Goal: Task Accomplishment & Management: Manage account settings

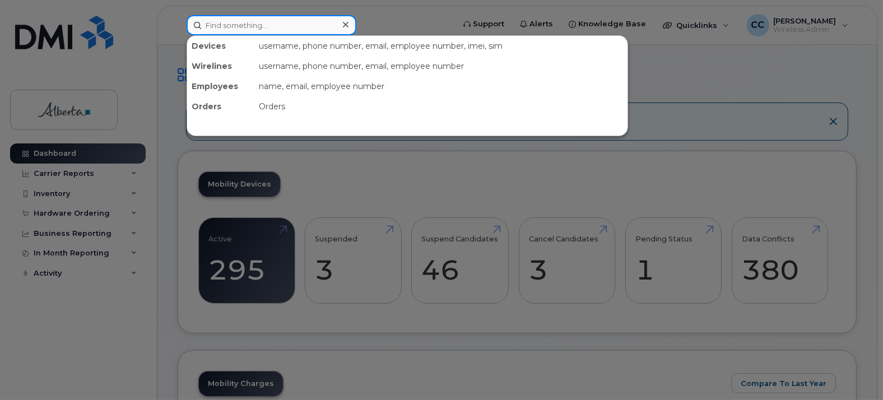
click at [253, 25] on input at bounding box center [272, 25] width 170 height 20
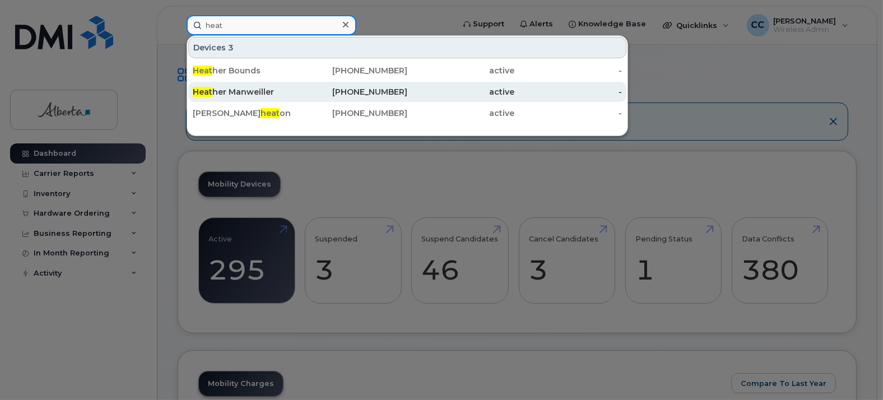
type input "heat"
click at [266, 85] on div "Heat her Manweiller" at bounding box center [247, 92] width 108 height 20
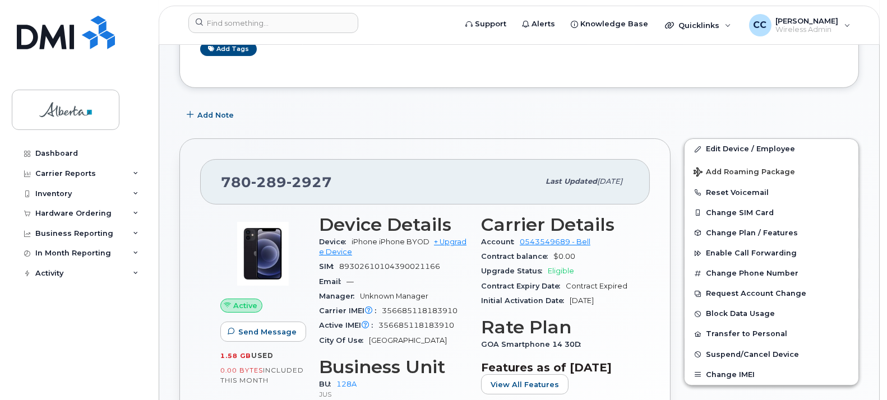
scroll to position [249, 0]
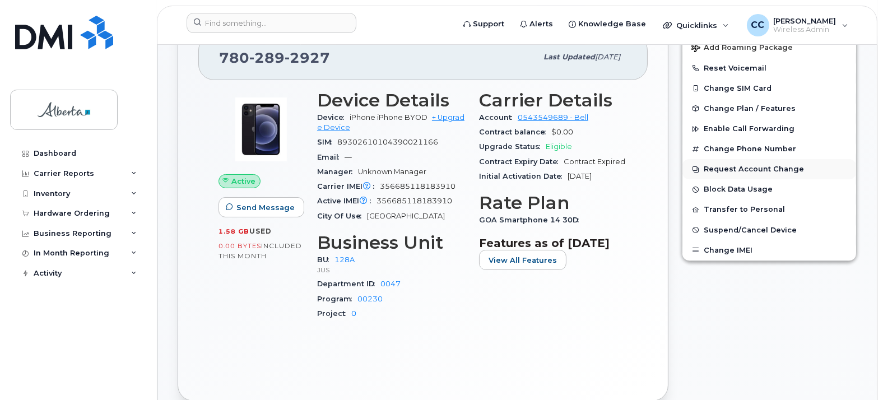
click at [790, 168] on button "Request Account Change" at bounding box center [770, 169] width 174 height 20
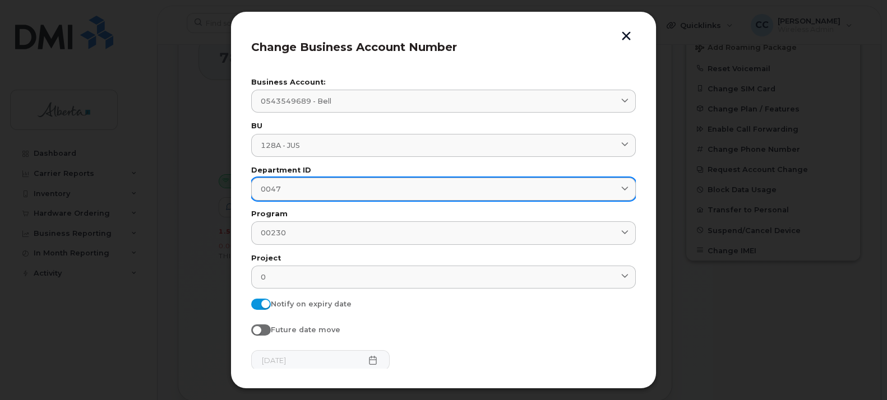
click at [623, 186] on icon at bounding box center [624, 189] width 7 height 7
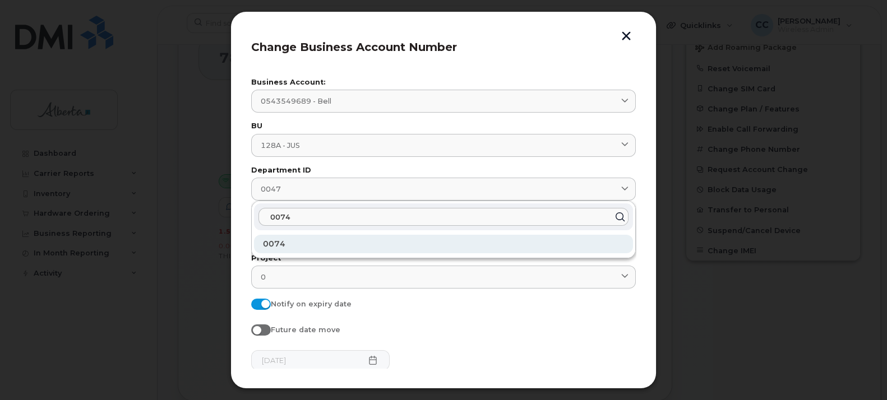
type input "0074"
click at [284, 237] on div "0074" at bounding box center [443, 244] width 379 height 18
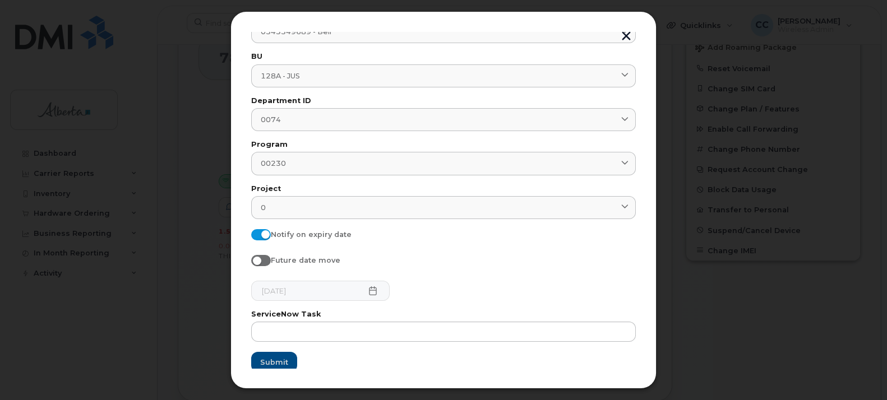
scroll to position [82, 0]
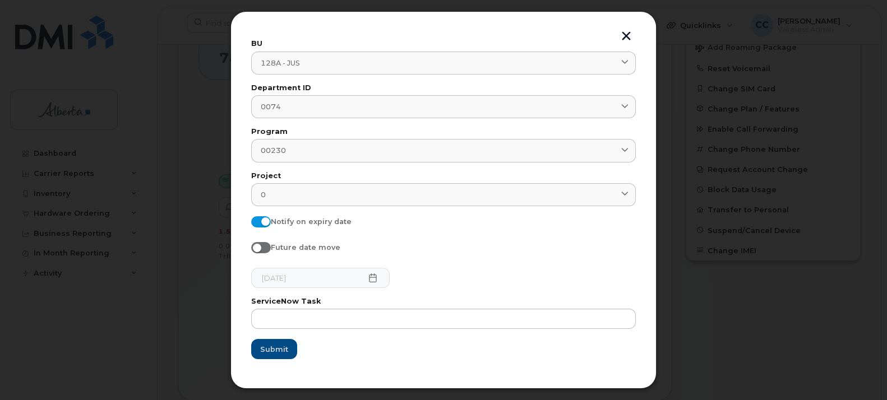
click at [261, 223] on span at bounding box center [261, 221] width 20 height 11
click at [260, 223] on input "Notify on expiry date" at bounding box center [255, 220] width 9 height 9
checkbox input "false"
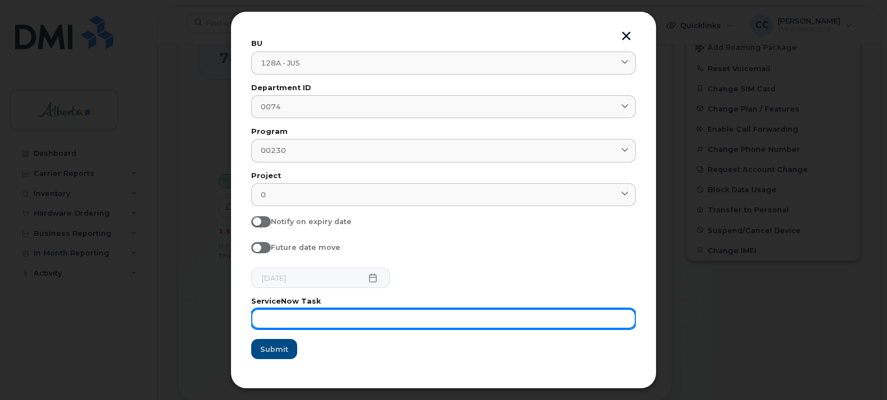
click at [281, 317] on input "text" at bounding box center [443, 319] width 385 height 20
type input "Transferring to Court of Appeal account"
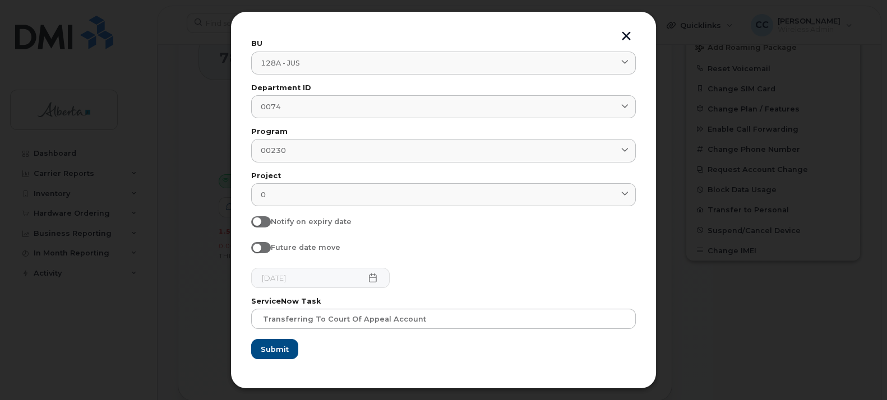
click at [266, 222] on span at bounding box center [261, 221] width 20 height 11
click at [260, 222] on input "Notify on expiry date" at bounding box center [255, 220] width 9 height 9
checkbox input "true"
click at [261, 245] on span at bounding box center [261, 247] width 20 height 11
click at [260, 245] on input "Future date move" at bounding box center [255, 246] width 9 height 9
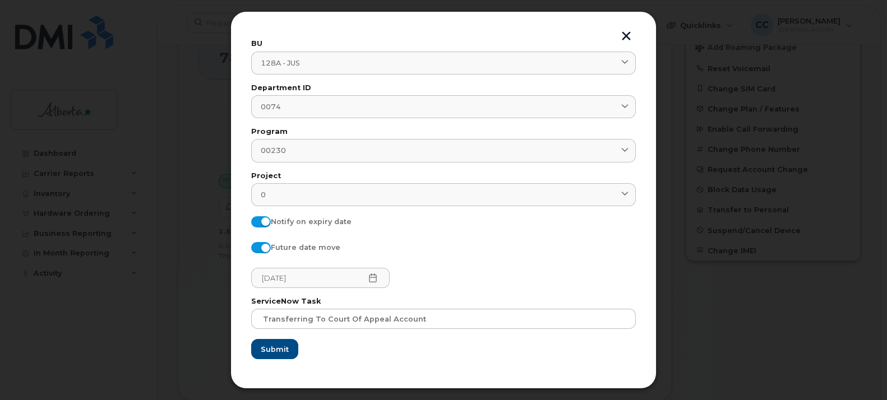
click at [258, 245] on input "Future date move" at bounding box center [255, 246] width 9 height 9
checkbox input "false"
click at [268, 348] on span "Submit" at bounding box center [274, 349] width 28 height 11
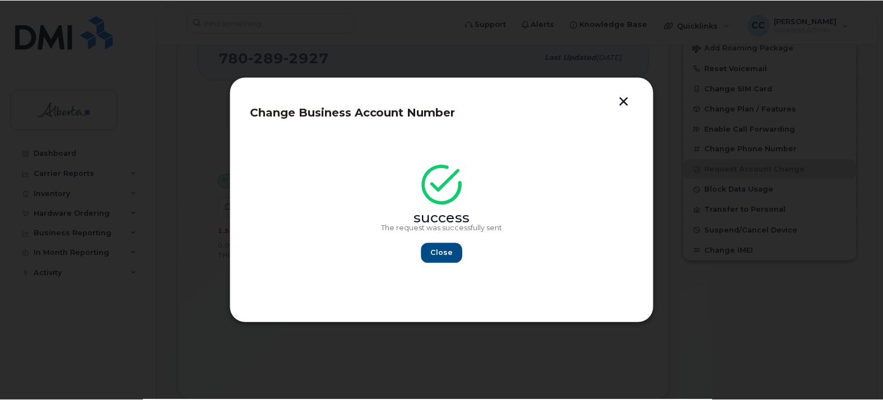
scroll to position [0, 0]
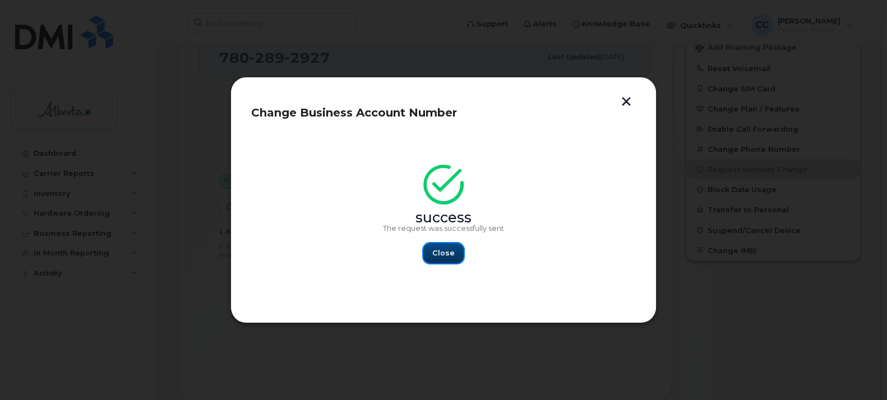
click at [437, 257] on span "Close" at bounding box center [443, 253] width 22 height 11
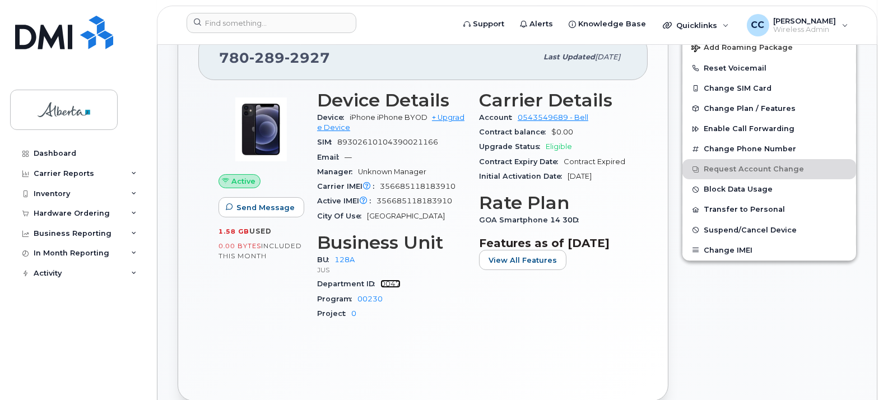
click at [391, 282] on link "0047" at bounding box center [391, 284] width 20 height 8
